Goal: Task Accomplishment & Management: Complete application form

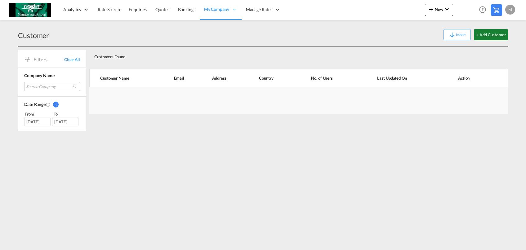
click at [488, 36] on button "+ Add Customer" at bounding box center [491, 34] width 34 height 11
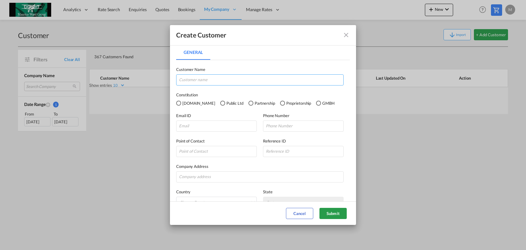
click at [224, 77] on input "General General ..." at bounding box center [259, 79] width 167 height 11
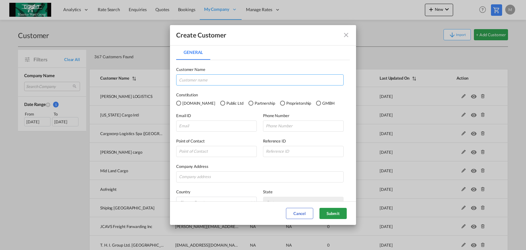
paste input "Trans-Pacific Cargo LLC [GEOGRAPHIC_DATA]"
type input "Trans-Pacific Cargo LLC [GEOGRAPHIC_DATA]"
click at [201, 128] on input "General General ..." at bounding box center [216, 126] width 81 height 11
paste input "[PERSON_NAME][EMAIL_ADDRESS][PERSON_NAME][DOMAIN_NAME]"
type input "[PERSON_NAME][EMAIL_ADDRESS][PERSON_NAME][DOMAIN_NAME]"
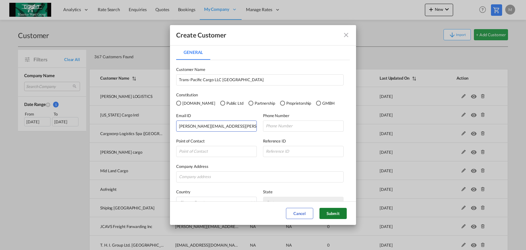
click at [333, 215] on button "Submit" at bounding box center [332, 213] width 27 height 11
